Goal: Information Seeking & Learning: Understand process/instructions

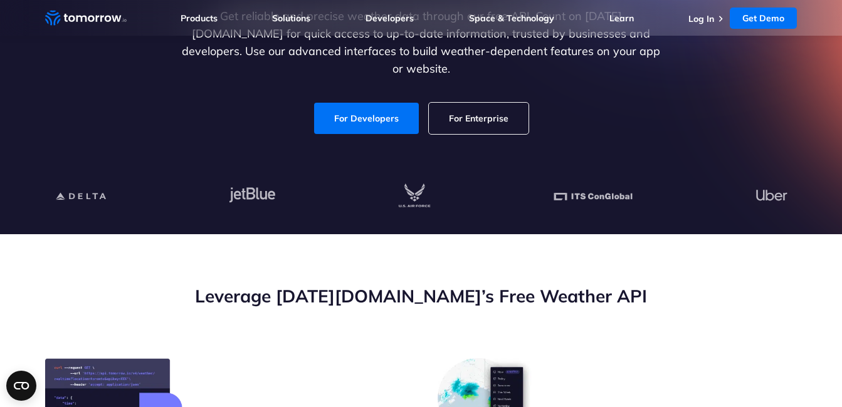
scroll to position [125, 0]
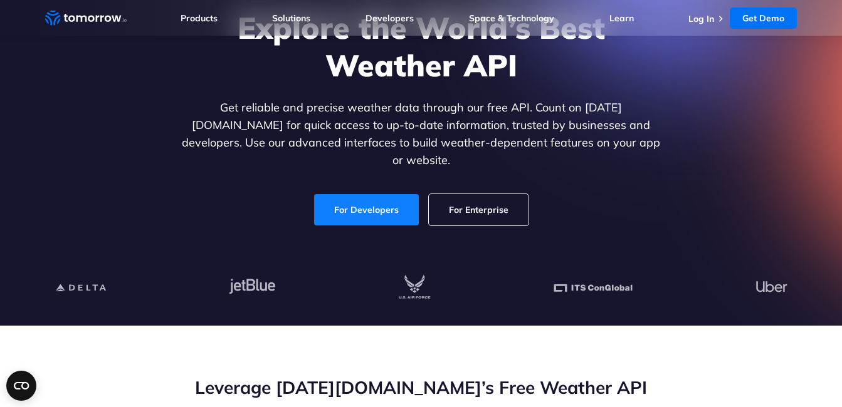
click at [380, 194] on link "For Developers" at bounding box center [366, 209] width 105 height 31
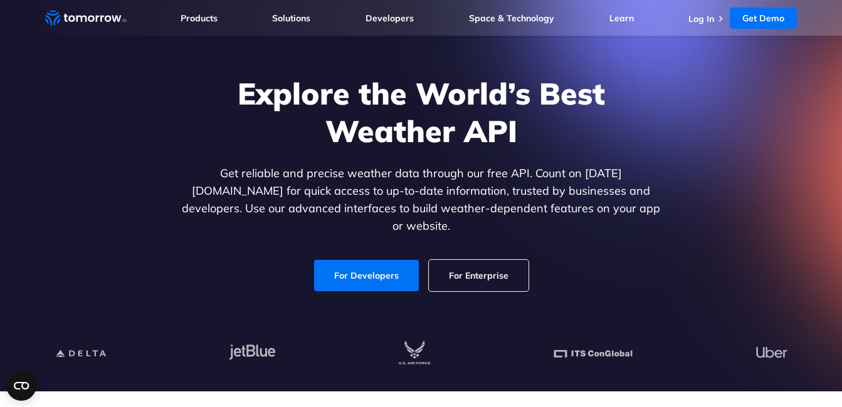
scroll to position [0, 0]
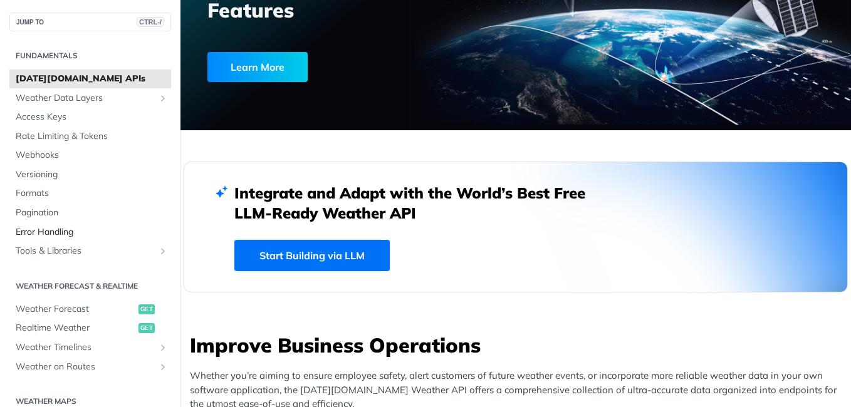
scroll to position [63, 0]
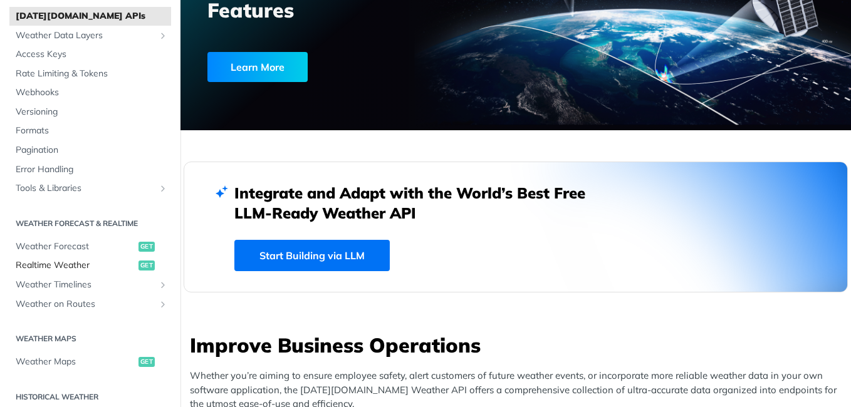
click at [71, 264] on span "Realtime Weather" at bounding box center [76, 265] width 120 height 13
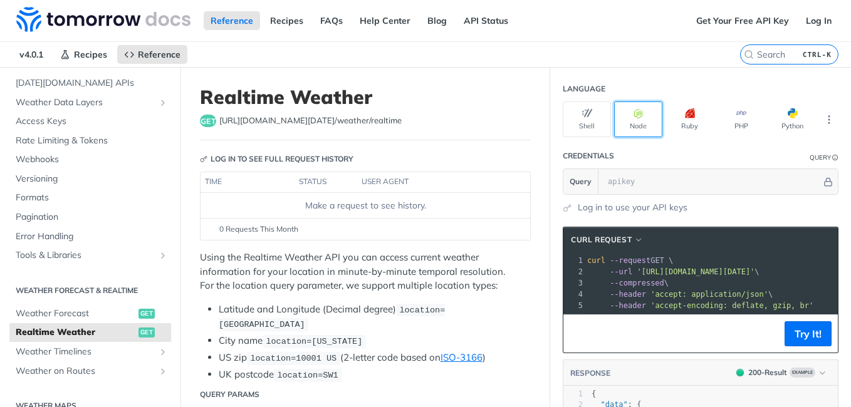
click at [644, 120] on button "Node" at bounding box center [638, 120] width 48 height 36
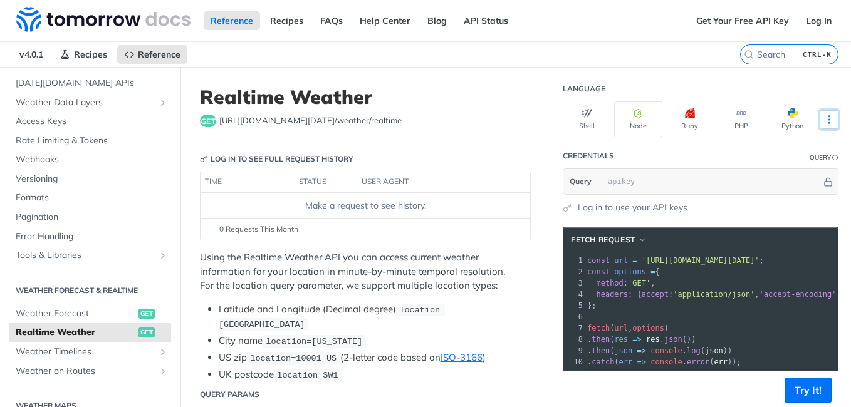
click at [823, 122] on icon "More ellipsis" at bounding box center [828, 119] width 11 height 11
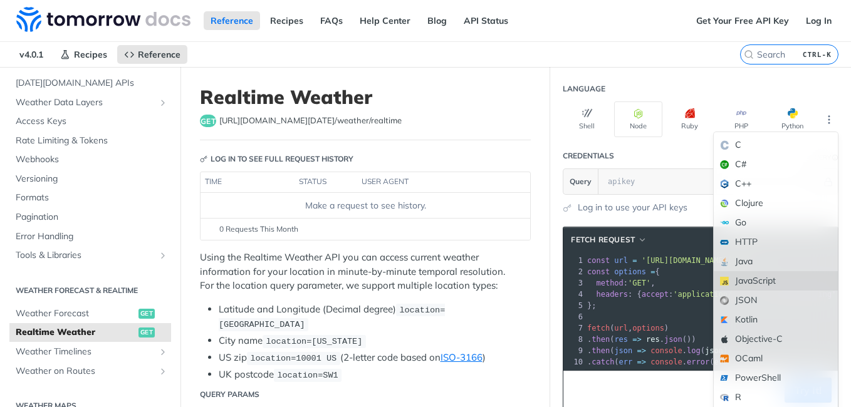
click at [764, 278] on div "JavaScript" at bounding box center [776, 280] width 124 height 19
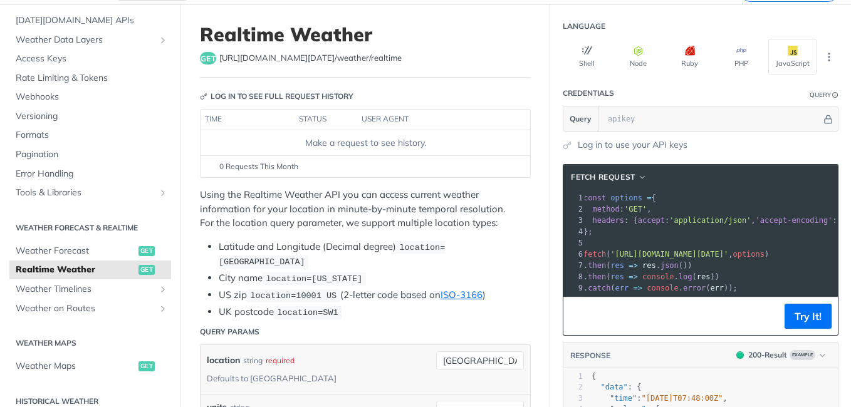
scroll to position [0, 2]
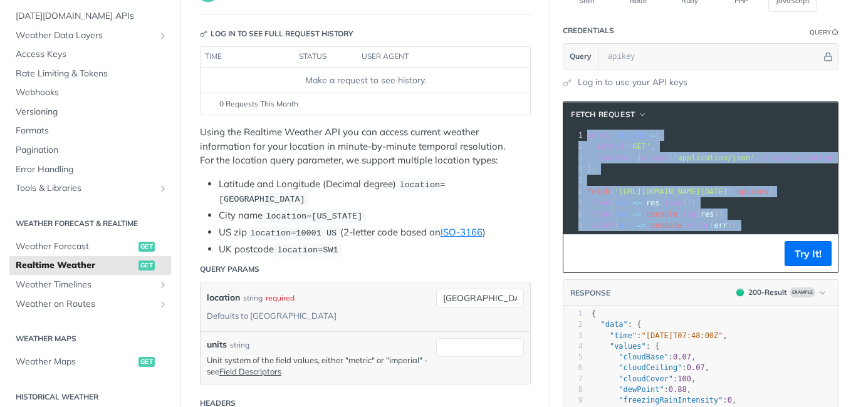
drag, startPoint x: 718, startPoint y: 224, endPoint x: 575, endPoint y: 136, distance: 167.7
click at [585, 136] on div "1 const options = { 2 method : 'GET' , 3 headers : { accept : 'application/json…" at bounding box center [750, 181] width 331 height 102
copy div "const options = { 2 method : 'GET' , 3 headers : { accept : 'application/json' …"
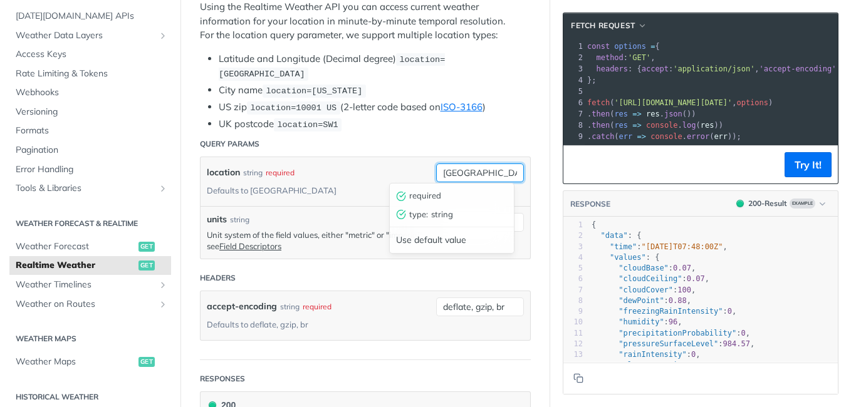
drag, startPoint x: 473, startPoint y: 171, endPoint x: 414, endPoint y: 171, distance: 59.5
click at [414, 171] on div "location string required Defaults to toronto toronto required type : string Use…" at bounding box center [366, 181] width 330 height 49
type input "cairo"
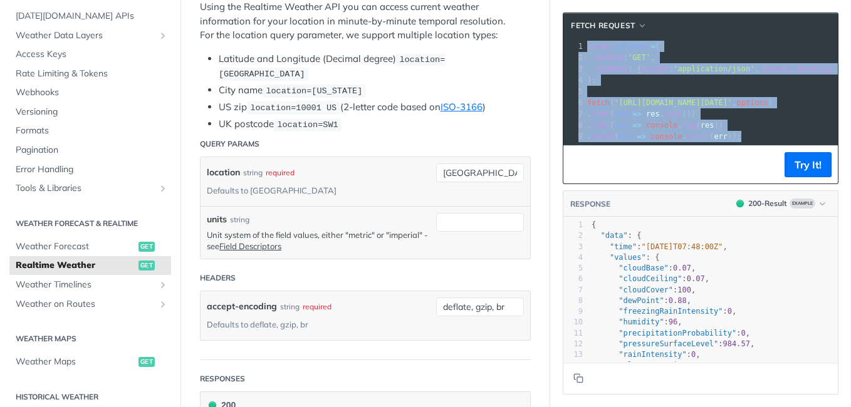
drag, startPoint x: 729, startPoint y: 140, endPoint x: 555, endPoint y: 38, distance: 201.4
click at [563, 38] on div "fetch Request xxxxxxxxxx 10 9 1 const options = { 2 method : 'GET' , 3 headers …" at bounding box center [701, 99] width 276 height 172
copy div "const options = { 2 method : 'GET' , 3 headers : { accept : 'application/json' …"
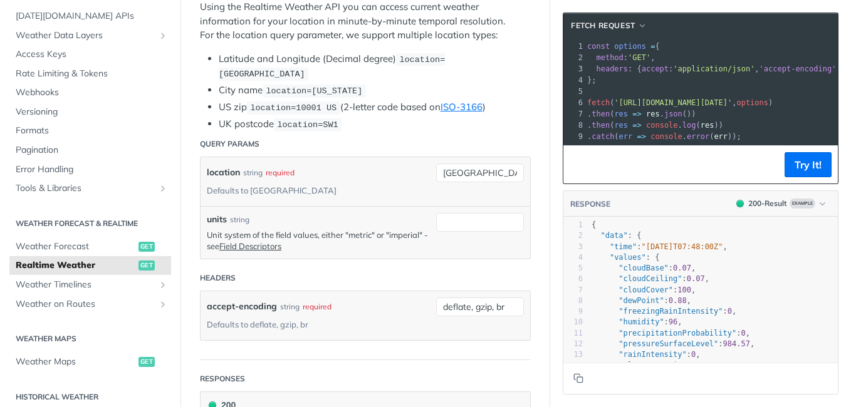
click at [495, 137] on header "Query Params" at bounding box center [365, 144] width 331 height 25
click at [785, 176] on button "Try It!" at bounding box center [808, 164] width 47 height 25
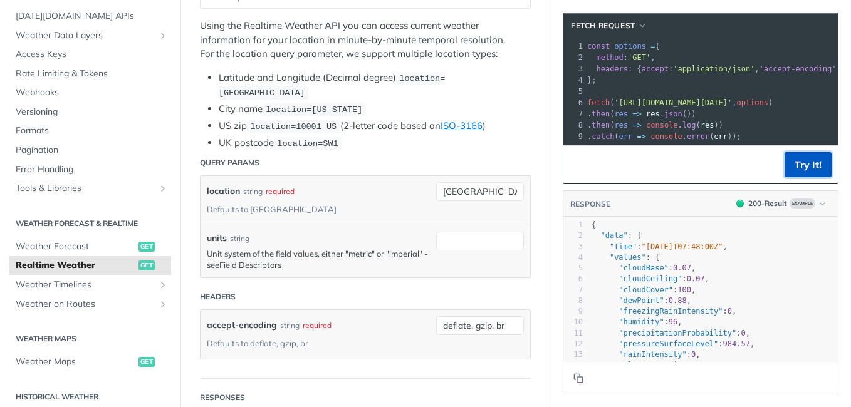
click at [785, 174] on button "Try It!" at bounding box center [808, 164] width 47 height 25
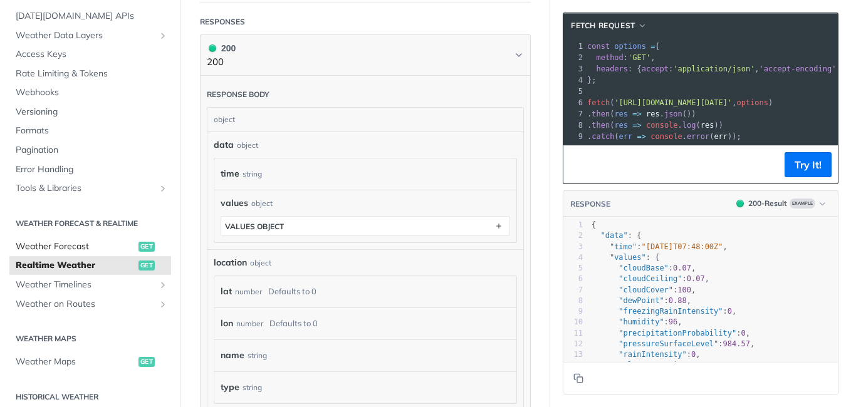
click at [97, 251] on span "Weather Forecast" at bounding box center [76, 247] width 120 height 13
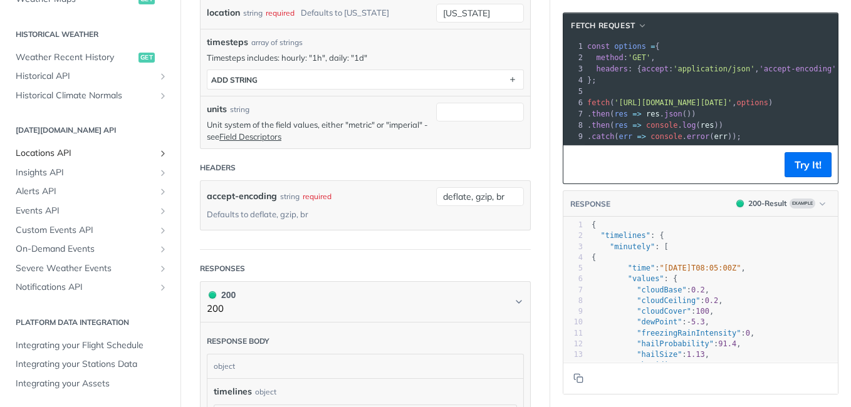
click at [62, 156] on span "Locations API" at bounding box center [85, 153] width 139 height 13
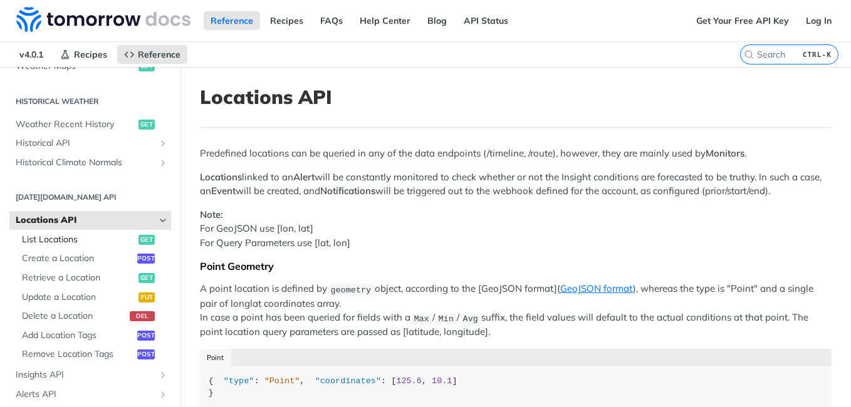
click at [64, 236] on span "List Locations" at bounding box center [78, 240] width 113 height 13
